Goal: Task Accomplishment & Management: Use online tool/utility

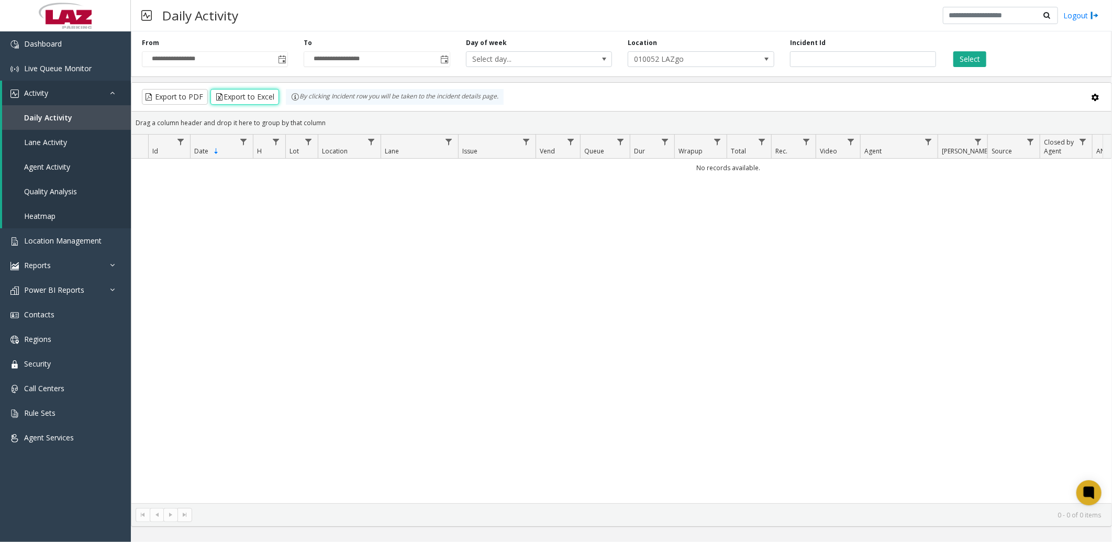
scroll to position [0, 172]
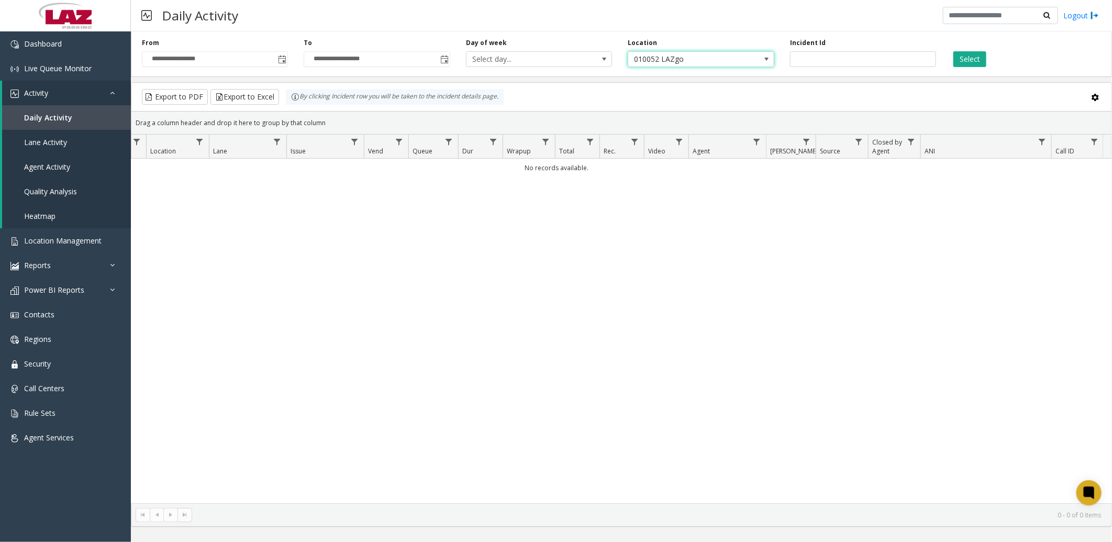
click at [697, 59] on span "010052 LAZgo" at bounding box center [686, 59] width 116 height 15
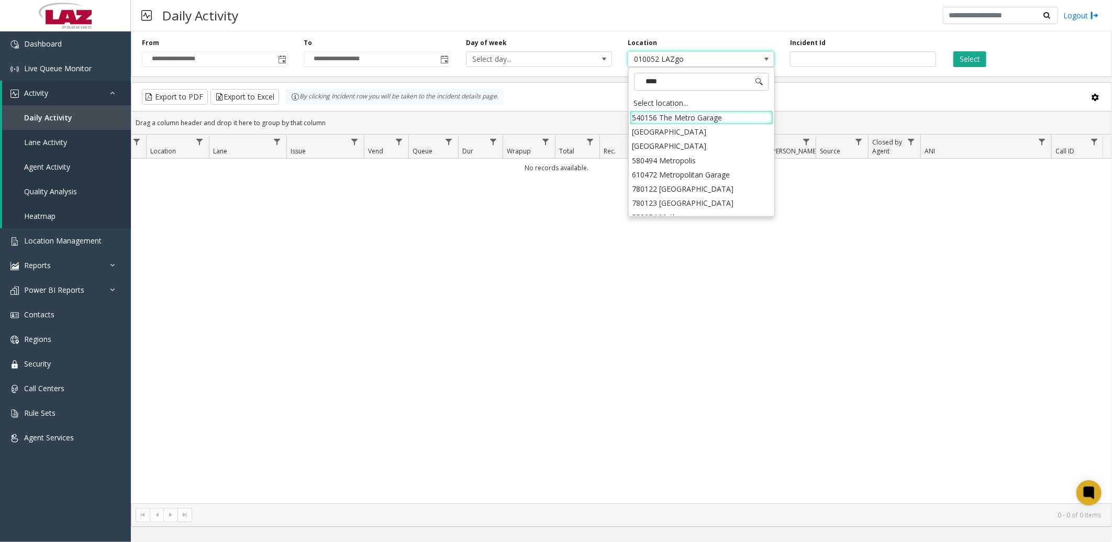
type input "*****"
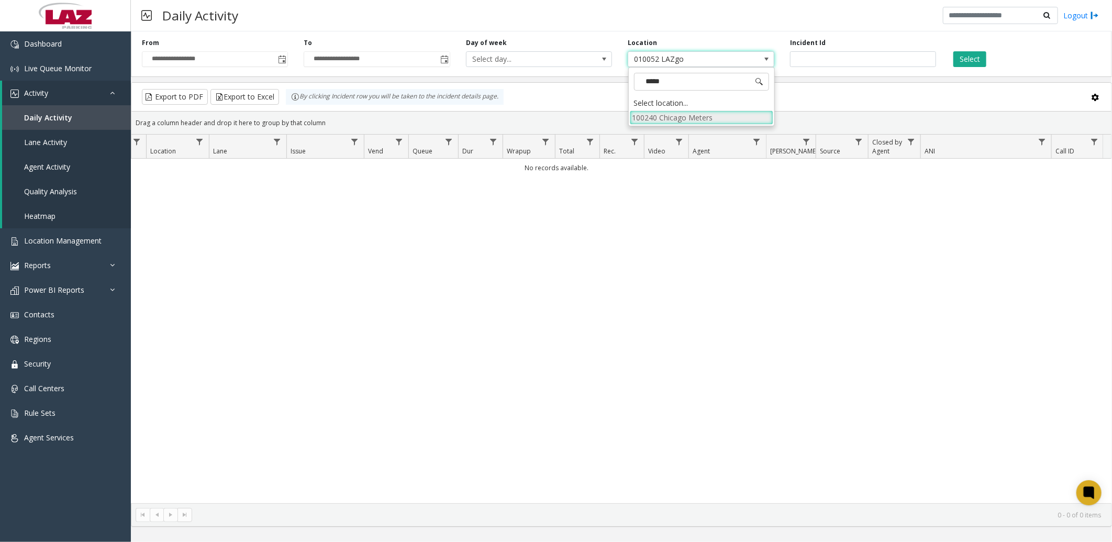
click at [648, 118] on li "100240 Chicago Meters" at bounding box center [701, 117] width 143 height 14
click at [441, 60] on span "Toggle popup" at bounding box center [444, 59] width 8 height 8
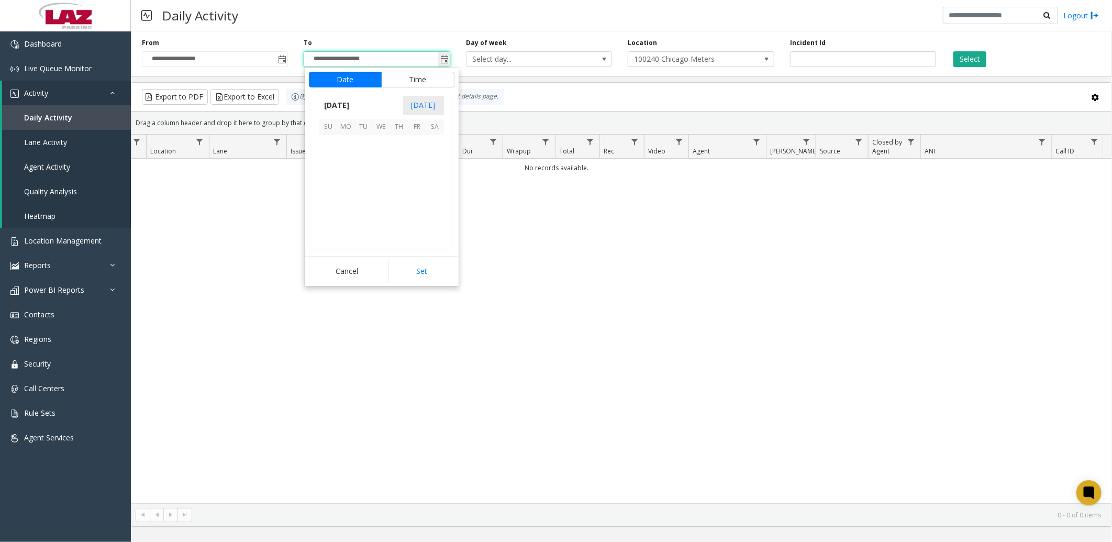
scroll to position [16, 0]
click at [350, 197] on span "18" at bounding box center [346, 197] width 18 height 18
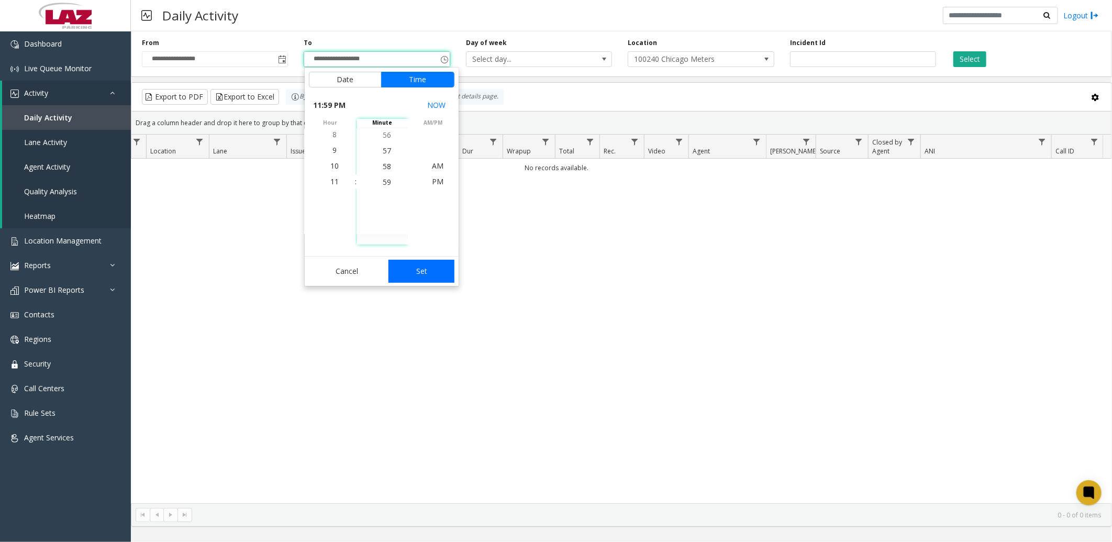
click at [427, 278] on button "Set" at bounding box center [421, 271] width 66 height 23
type input "**********"
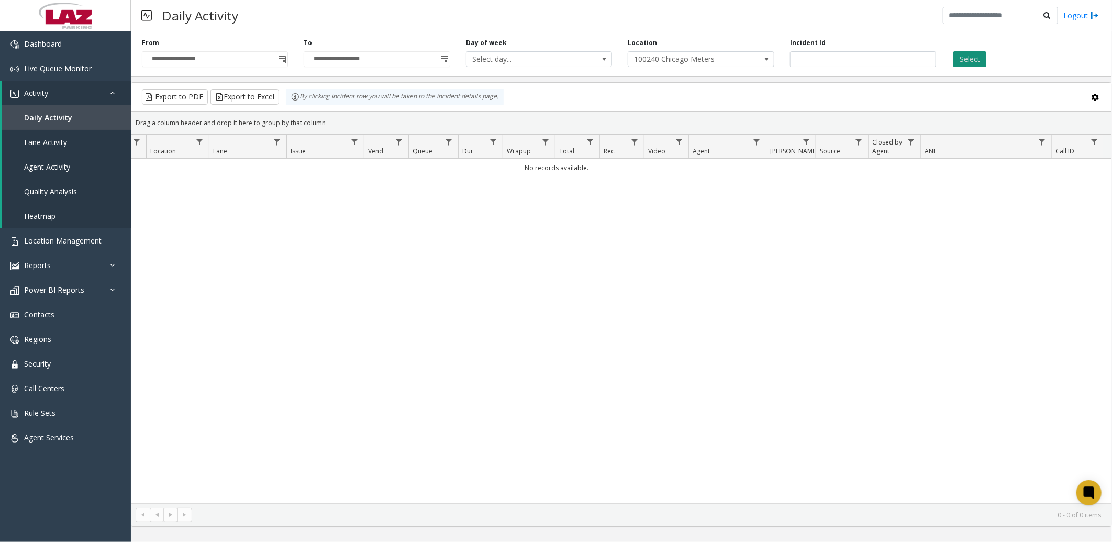
click at [970, 61] on button "Select" at bounding box center [969, 59] width 33 height 16
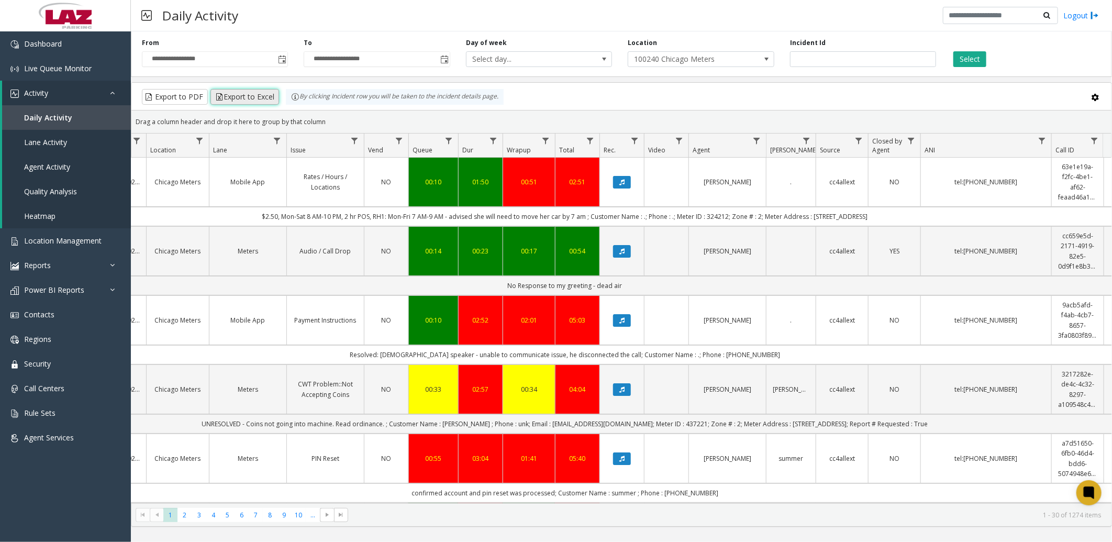
click at [268, 98] on button "Export to Excel" at bounding box center [244, 97] width 69 height 16
